Goal: Task Accomplishment & Management: Use online tool/utility

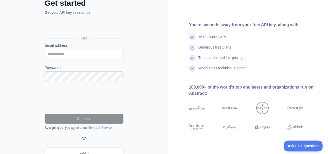
scroll to position [52, 0]
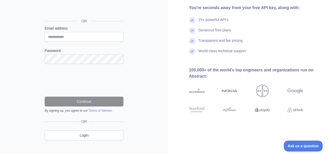
drag, startPoint x: 237, startPoint y: 88, endPoint x: 215, endPoint y: 127, distance: 45.3
click at [215, 127] on div "You're seconds away from your free API key, along with: 15+ powerful API's Gene…" at bounding box center [249, 54] width 160 height 213
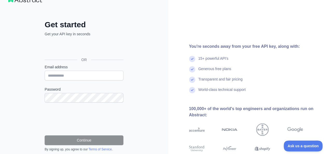
scroll to position [0, 0]
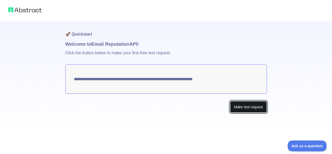
click at [246, 106] on button "Make test request" at bounding box center [248, 107] width 37 height 12
drag, startPoint x: 228, startPoint y: 79, endPoint x: 117, endPoint y: 80, distance: 110.9
click at [117, 80] on textarea "**********" at bounding box center [166, 78] width 202 height 29
